Goal: Answer question/provide support

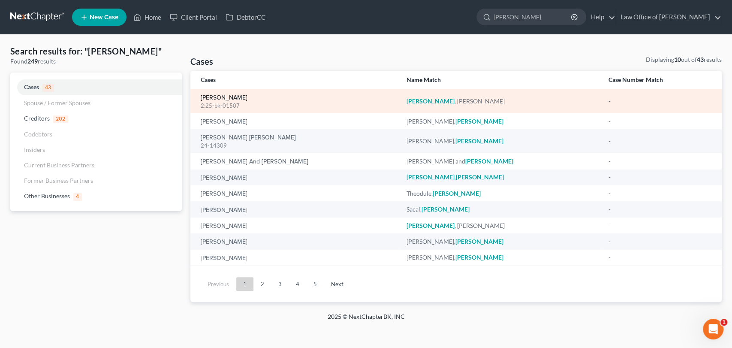
click at [223, 99] on link "[PERSON_NAME]" at bounding box center [224, 98] width 47 height 6
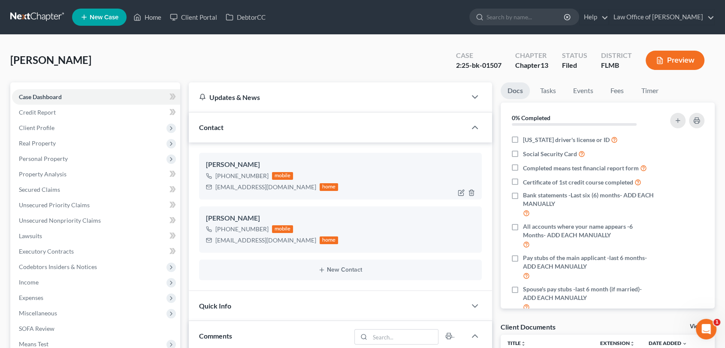
scroll to position [2013, 0]
drag, startPoint x: 215, startPoint y: 240, endPoint x: 285, endPoint y: 248, distance: 69.9
click at [285, 248] on div "[PERSON_NAME] [PHONE_NUMBER] mobile [EMAIL_ADDRESS][DOMAIN_NAME] home" at bounding box center [340, 229] width 283 height 46
copy div "[EMAIL_ADDRESS][DOMAIN_NAME]"
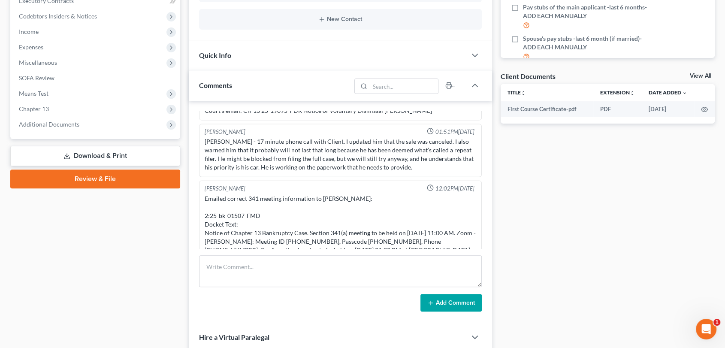
scroll to position [261, 0]
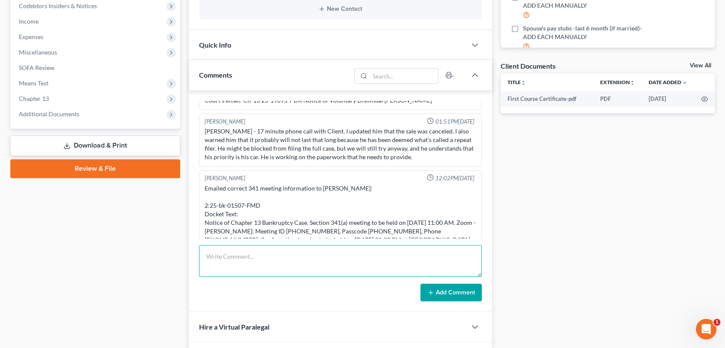
click at [345, 262] on textarea at bounding box center [340, 261] width 283 height 32
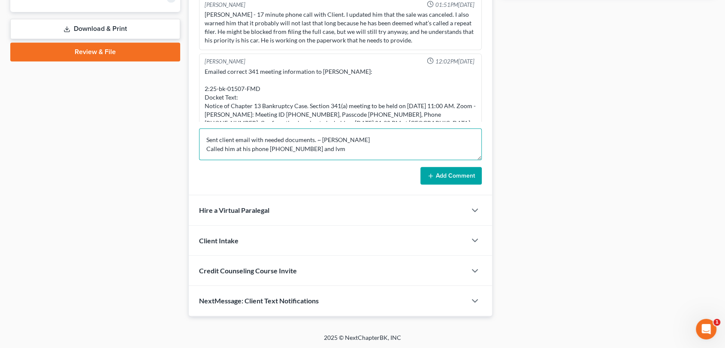
scroll to position [1, 0]
type textarea "Sent client email with needed documents. ~ [PERSON_NAME] Called him at his phon…"
click at [457, 178] on button "Add Comment" at bounding box center [450, 176] width 61 height 18
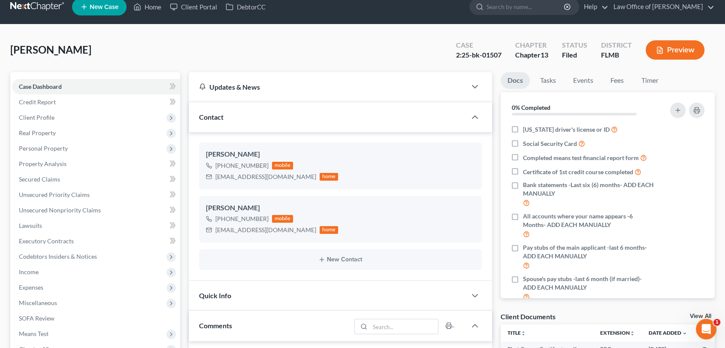
scroll to position [8, 0]
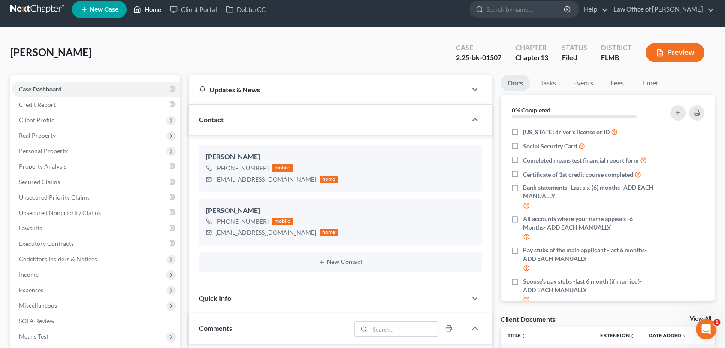
click at [154, 9] on link "Home" at bounding box center [147, 9] width 36 height 15
